Goal: Register for event/course

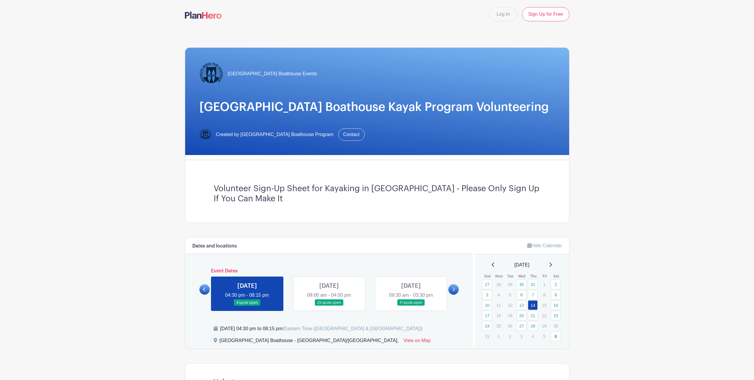
click at [329, 306] on link at bounding box center [329, 306] width 0 height 0
click at [247, 306] on link at bounding box center [247, 306] width 0 height 0
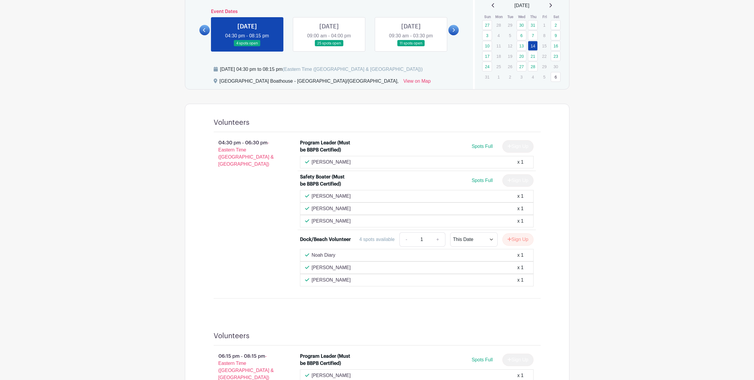
scroll to position [74, 0]
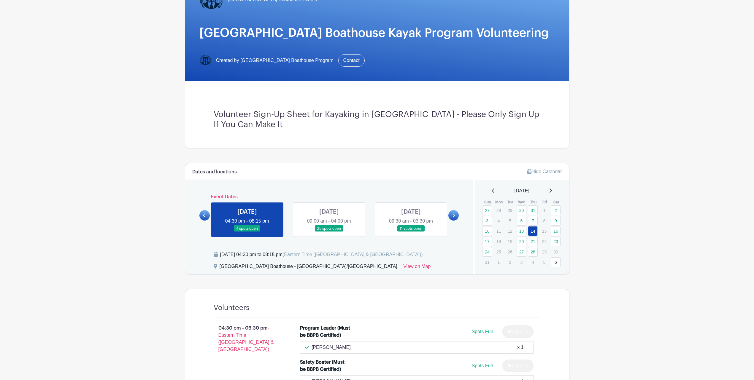
click at [411, 232] on link at bounding box center [411, 232] width 0 height 0
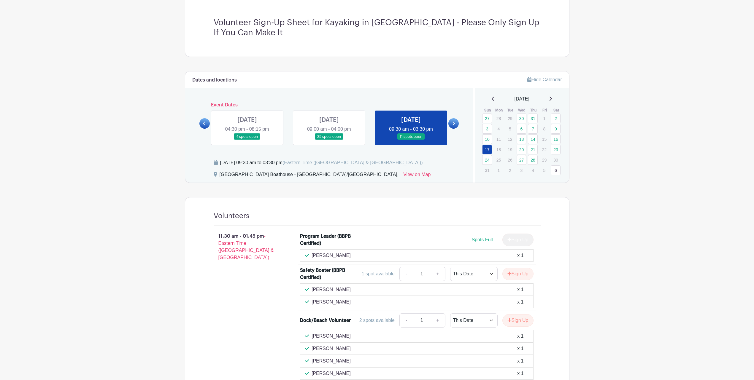
scroll to position [18, 0]
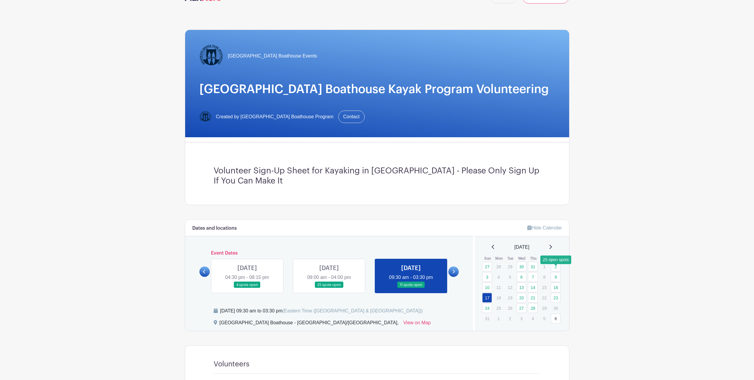
click at [555, 283] on link "16" at bounding box center [556, 288] width 10 height 10
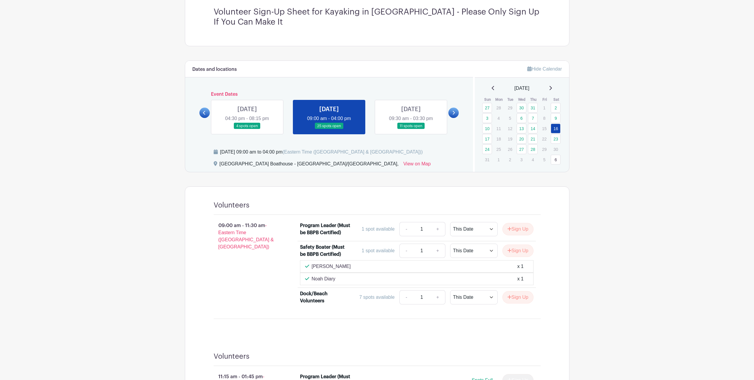
scroll to position [136, 0]
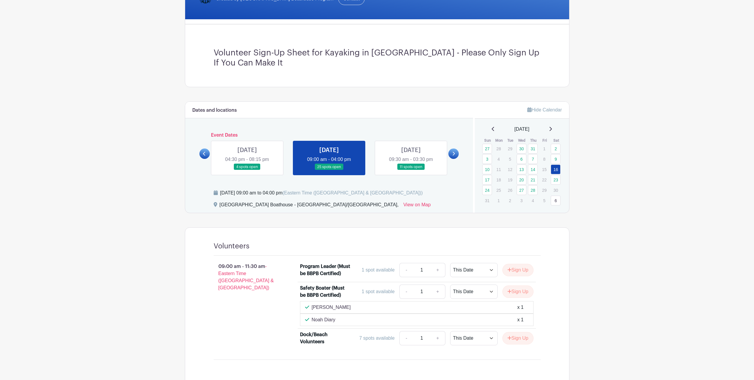
click at [247, 170] on link at bounding box center [247, 170] width 0 height 0
